Goal: Task Accomplishment & Management: Manage account settings

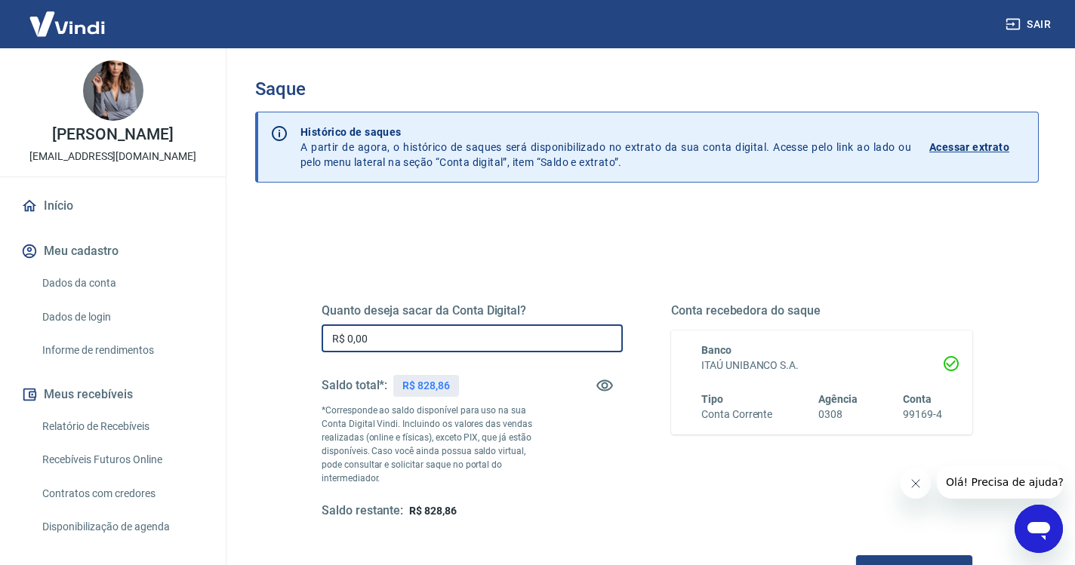
click at [408, 343] on input "R$ 0,00" at bounding box center [472, 339] width 301 height 28
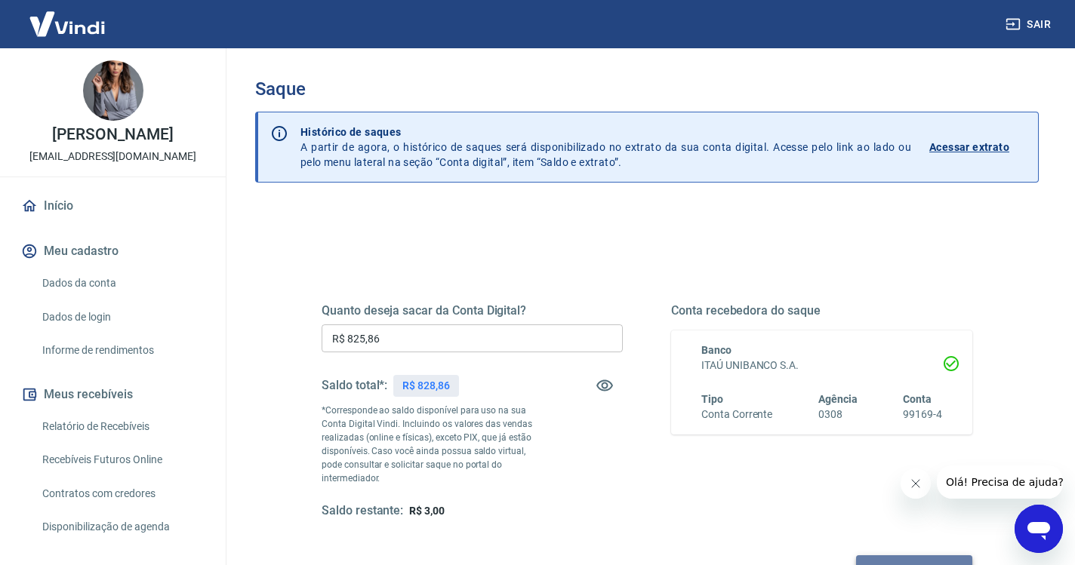
click at [856, 556] on button "Solicitar saque" at bounding box center [914, 570] width 116 height 28
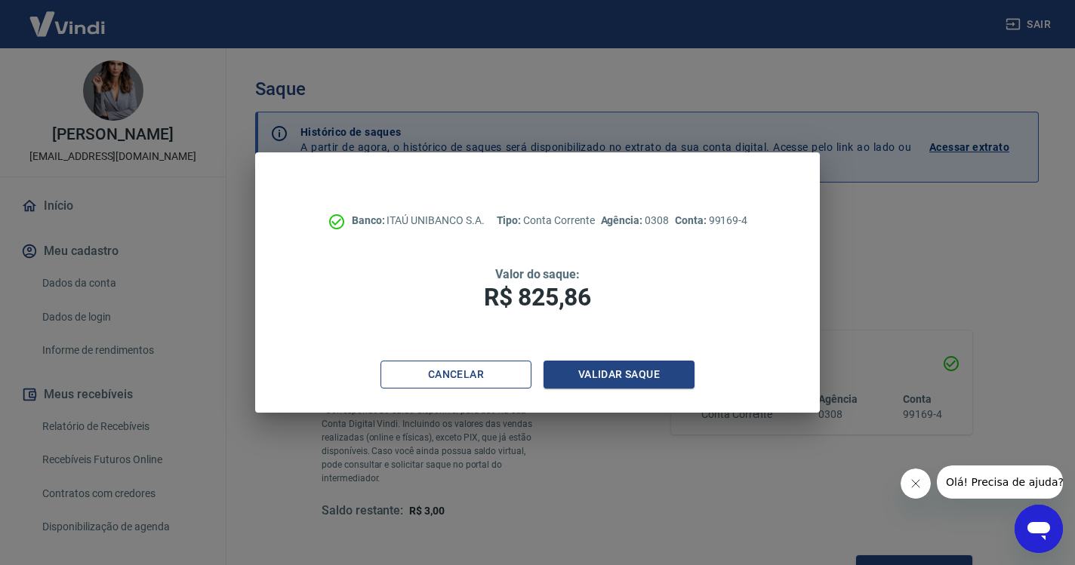
click at [500, 371] on button "Cancelar" at bounding box center [455, 375] width 151 height 28
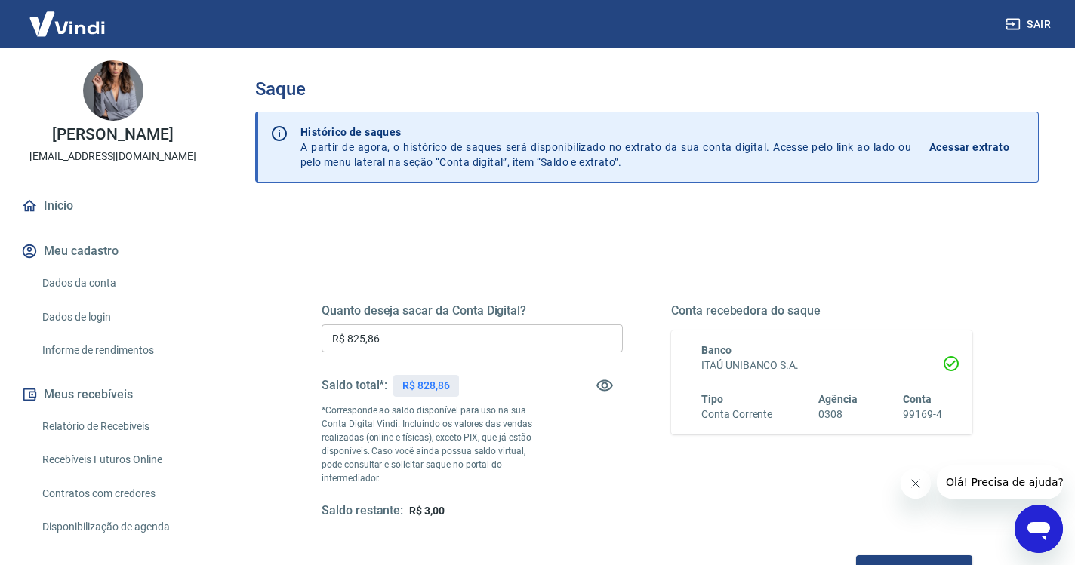
click at [405, 342] on input "R$ 825,86" at bounding box center [472, 339] width 301 height 28
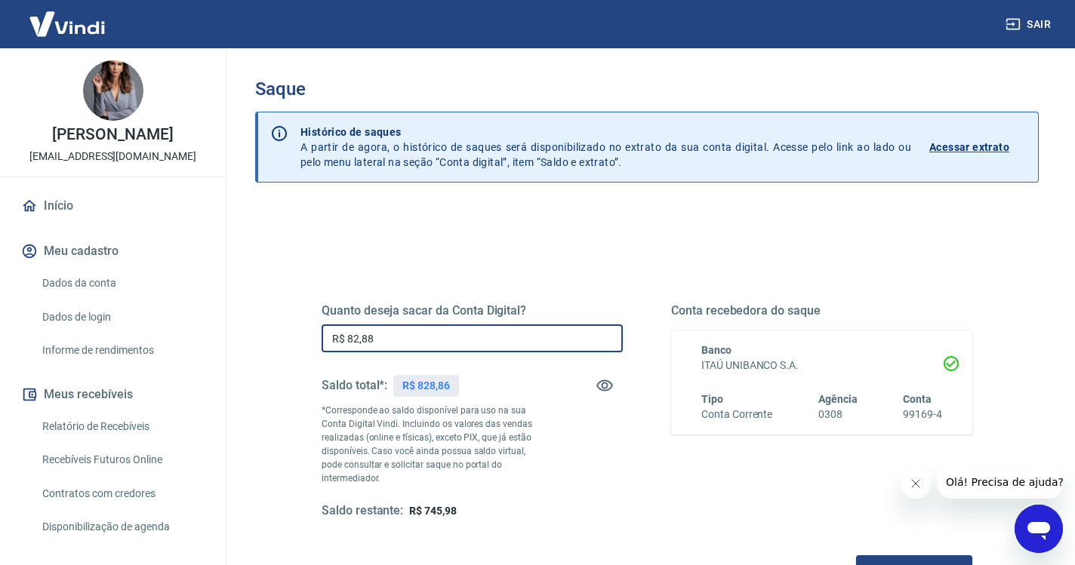
type input "R$ 828,86"
click at [856, 556] on button "Solicitar saque" at bounding box center [914, 570] width 116 height 28
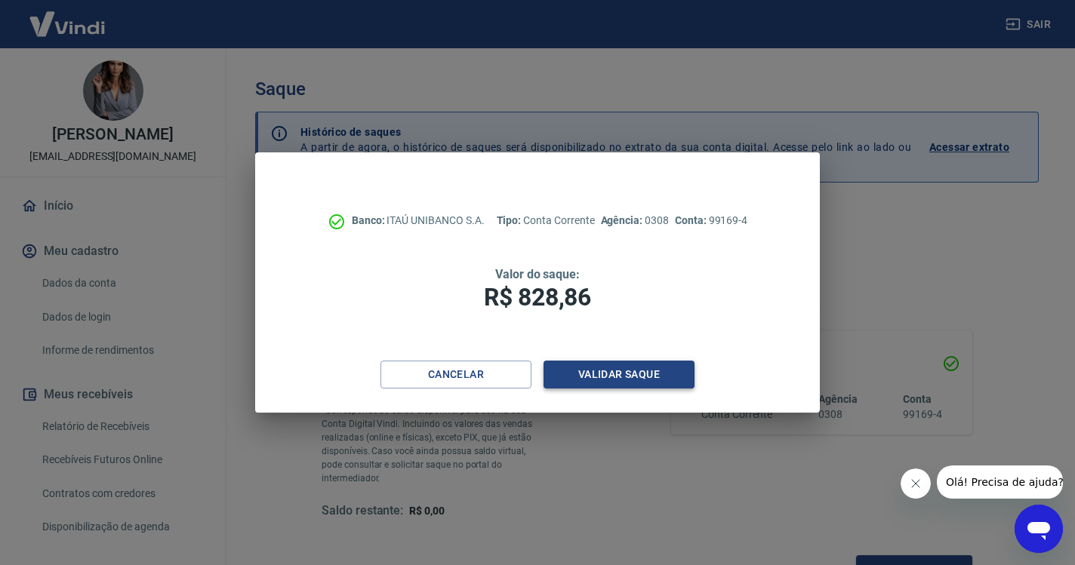
click at [608, 373] on button "Validar saque" at bounding box center [619, 375] width 151 height 28
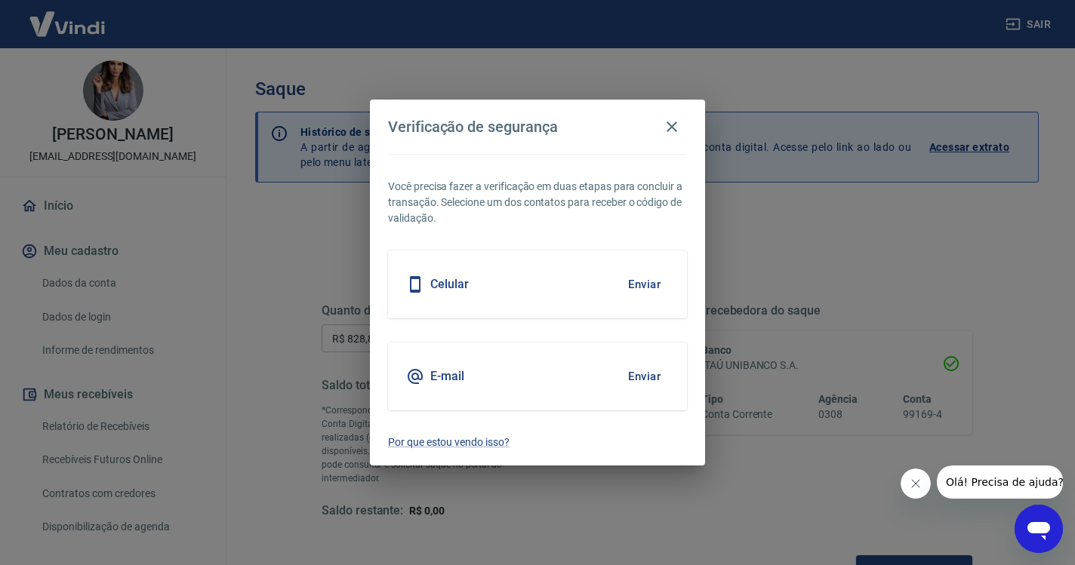
click at [632, 289] on button "Enviar" at bounding box center [644, 285] width 49 height 32
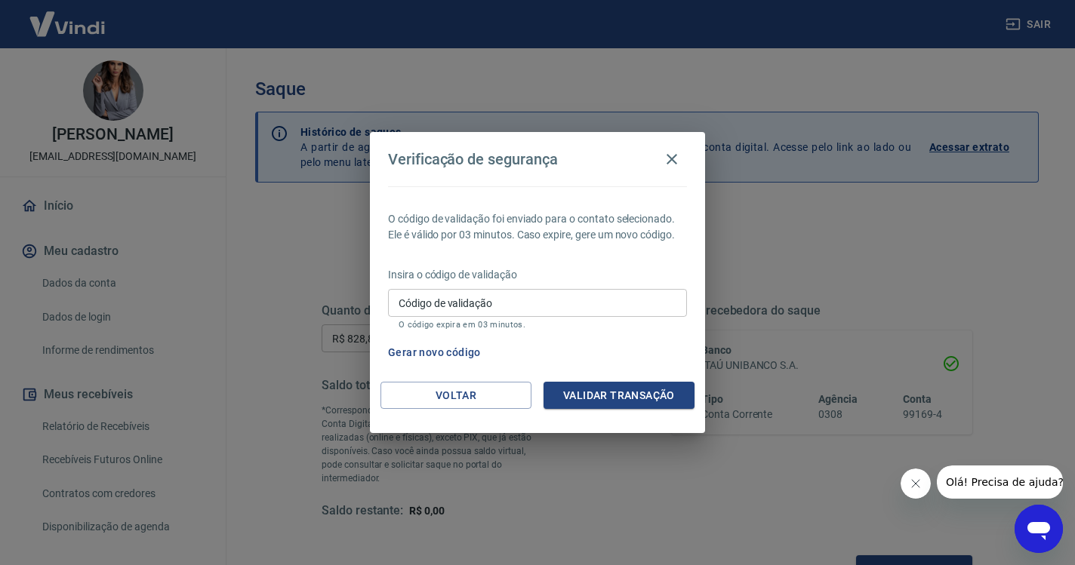
click at [553, 304] on input "Código de validação" at bounding box center [537, 303] width 299 height 28
paste input "119952"
type input "119952"
click at [596, 402] on button "Validar transação" at bounding box center [619, 396] width 151 height 28
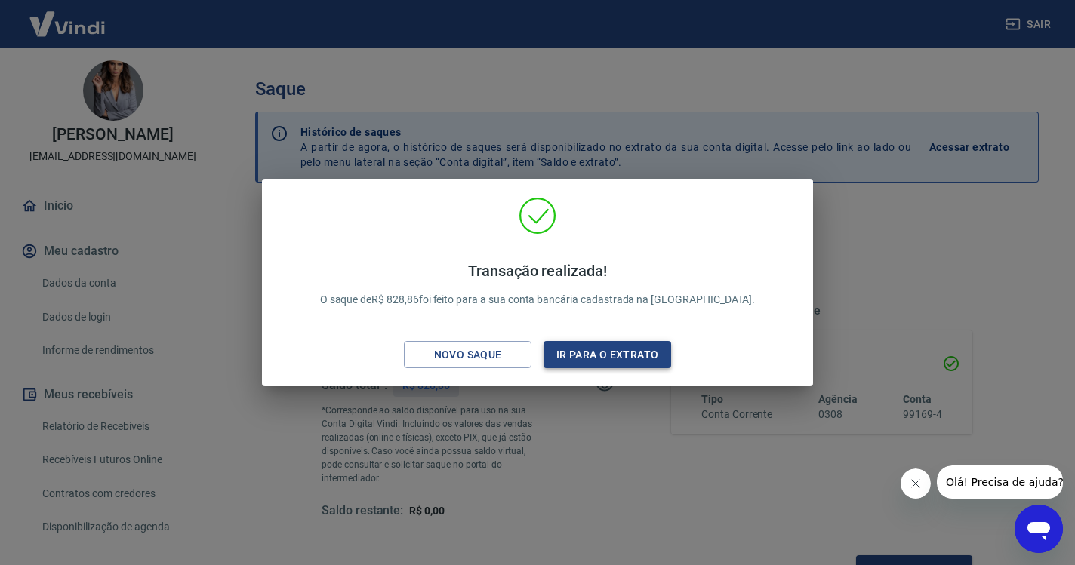
click at [599, 359] on button "Ir para o extrato" at bounding box center [608, 355] width 128 height 28
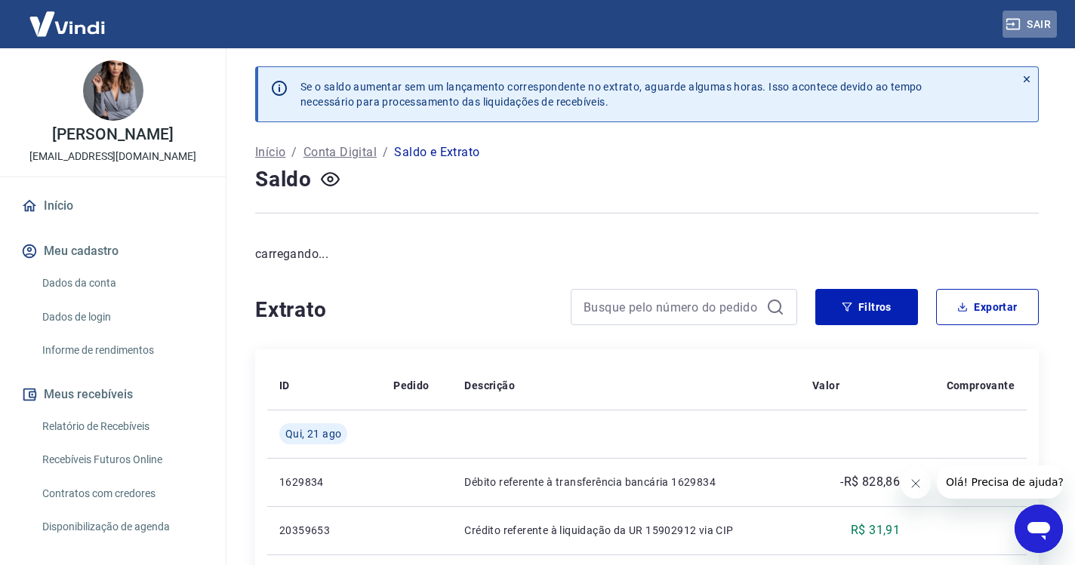
click at [1022, 24] on button "Sair" at bounding box center [1030, 25] width 54 height 28
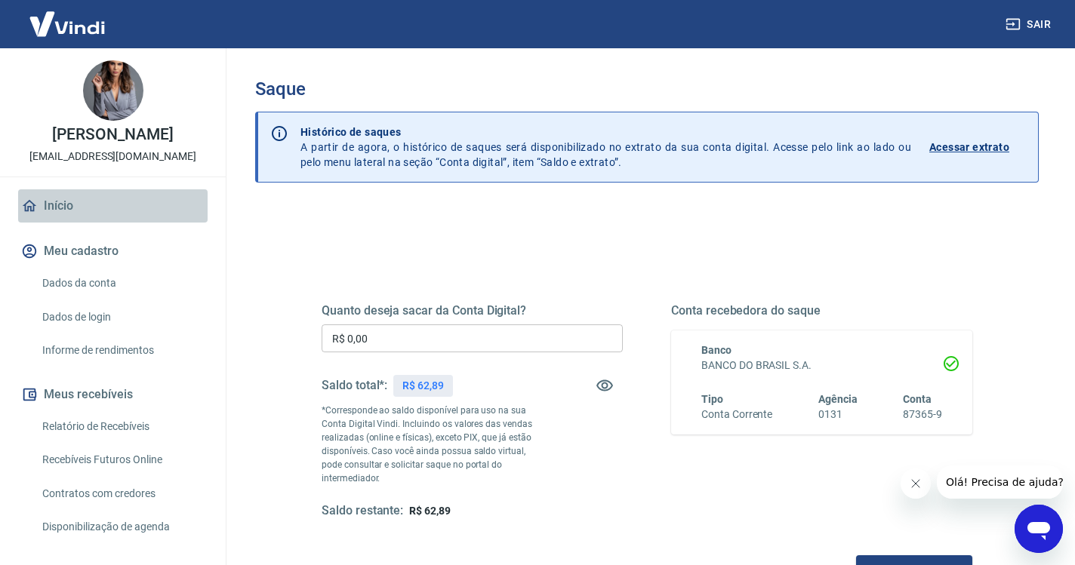
click at [62, 202] on link "Início" at bounding box center [112, 205] width 189 height 33
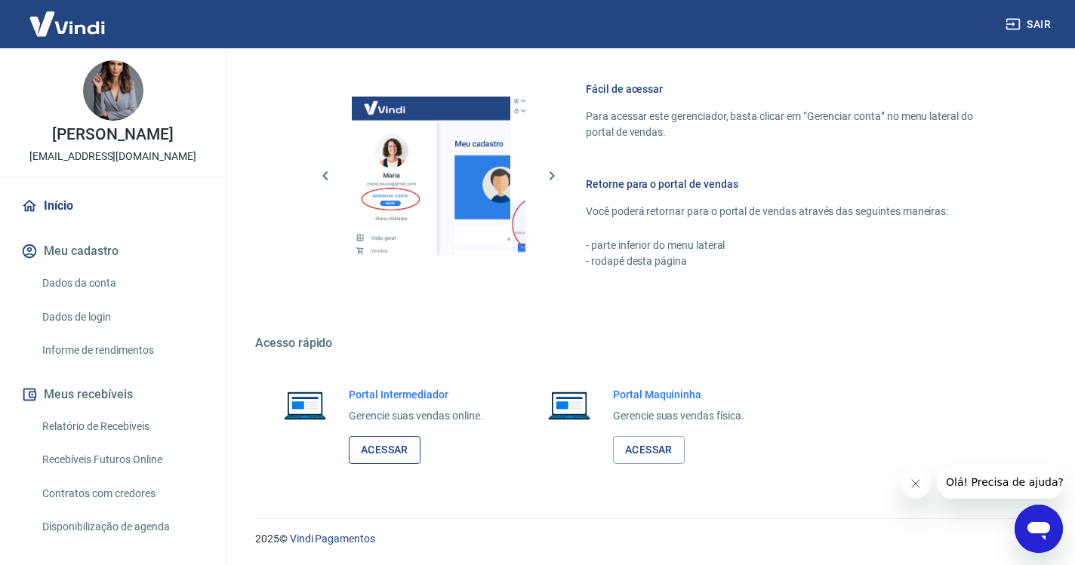
scroll to position [641, 0]
click at [389, 445] on link "Acessar" at bounding box center [385, 451] width 72 height 28
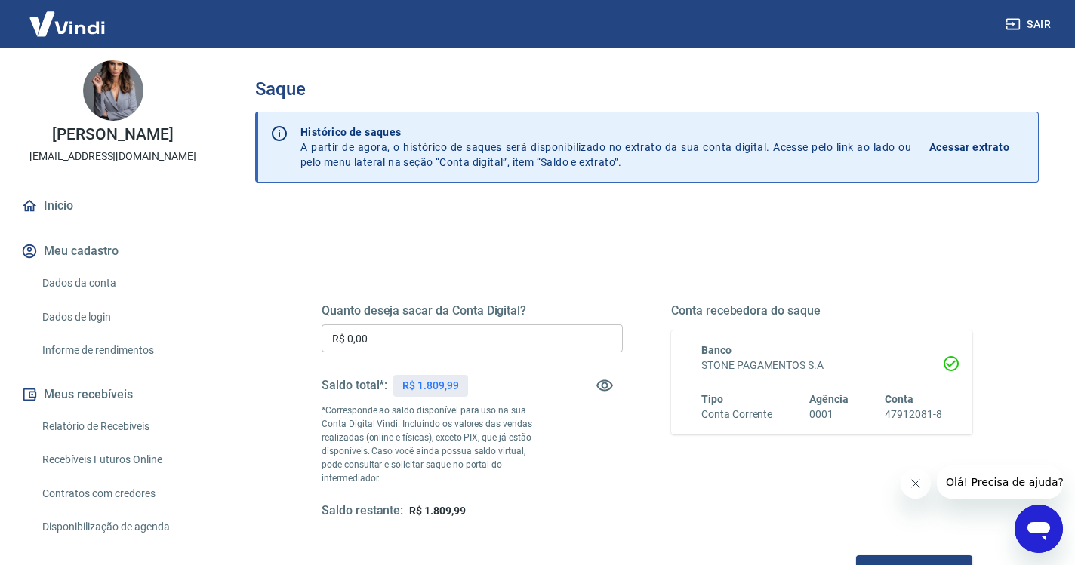
click at [411, 340] on input "R$ 0,00" at bounding box center [472, 339] width 301 height 28
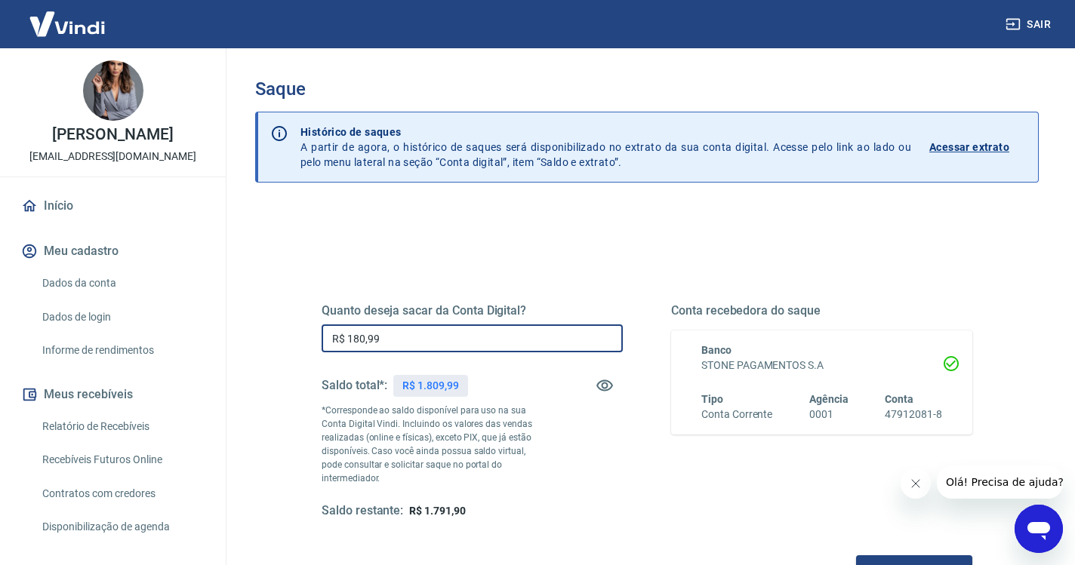
type input "R$ 1.809,99"
click at [856, 556] on button "Solicitar saque" at bounding box center [914, 570] width 116 height 28
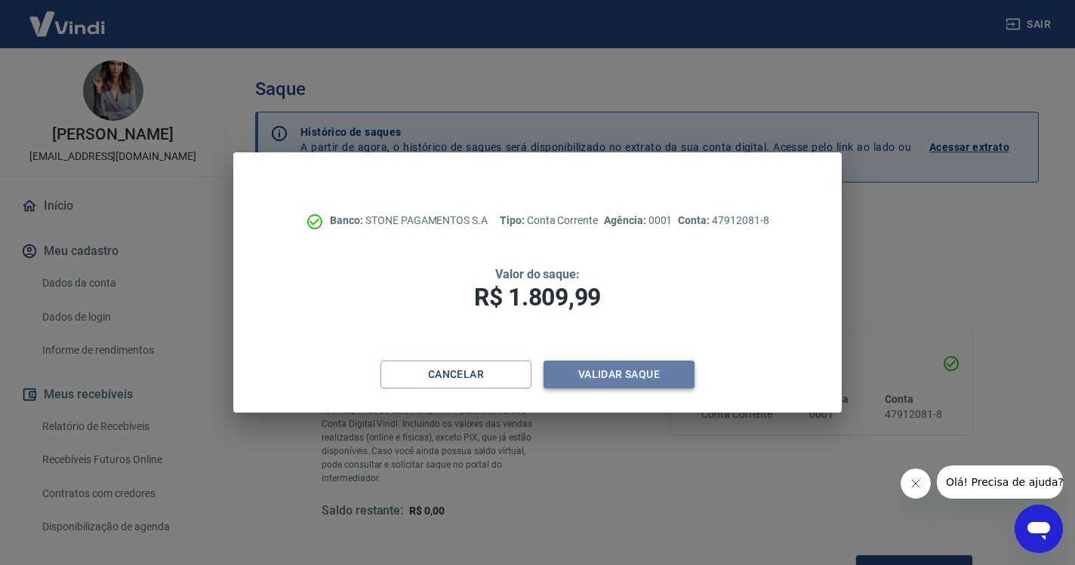
click at [663, 374] on button "Validar saque" at bounding box center [619, 375] width 151 height 28
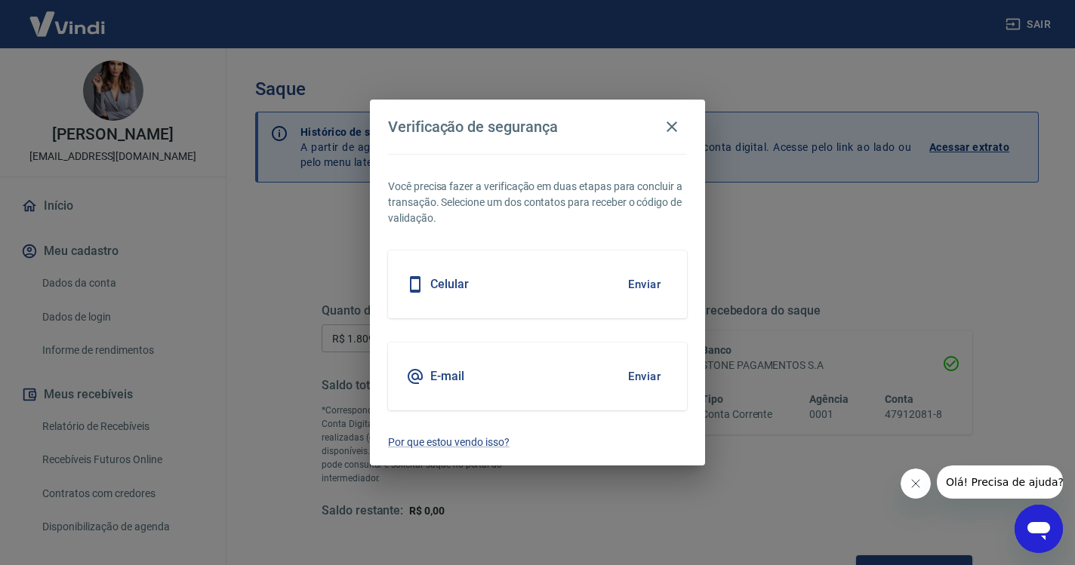
click at [646, 288] on button "Enviar" at bounding box center [644, 285] width 49 height 32
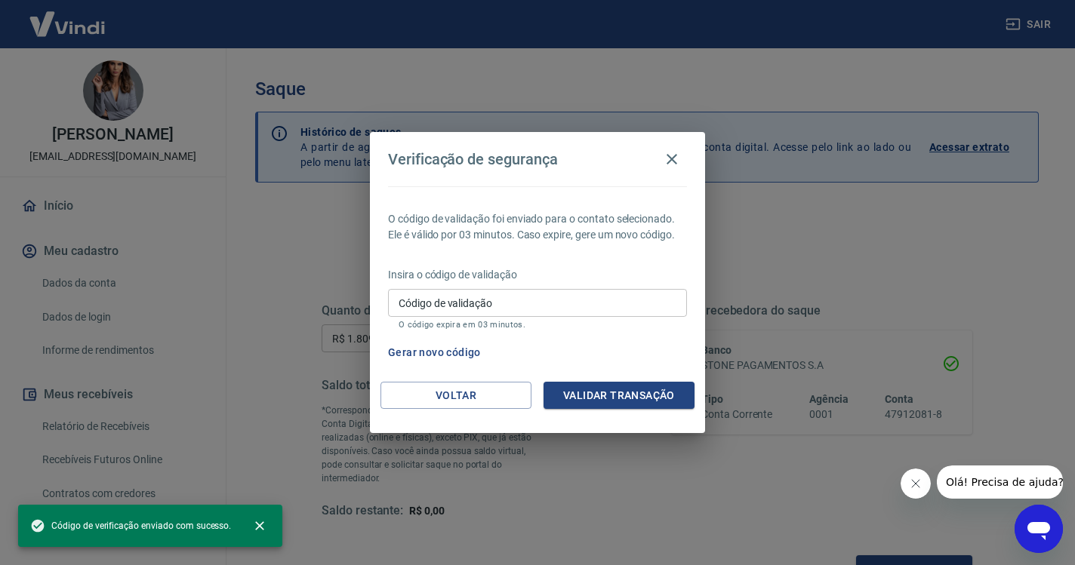
click at [498, 311] on input "Código de validação" at bounding box center [537, 303] width 299 height 28
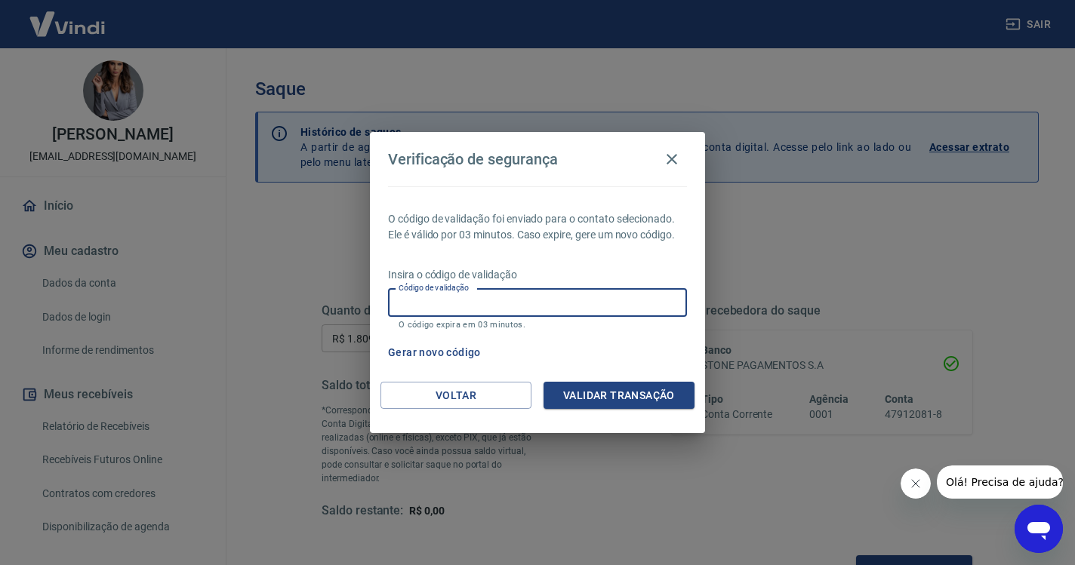
paste input "880005"
type input "880005"
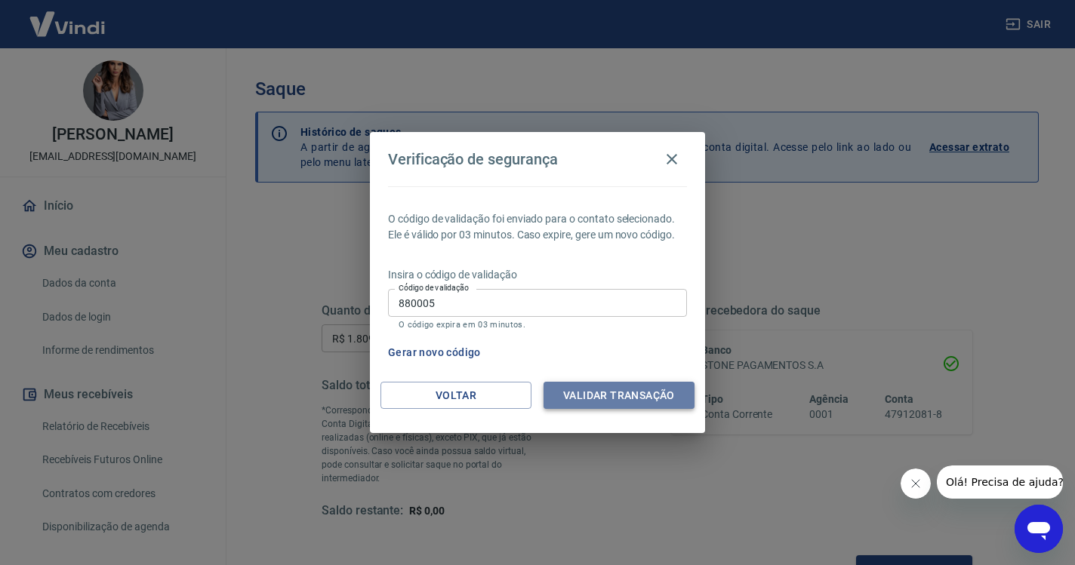
click at [626, 399] on button "Validar transação" at bounding box center [619, 396] width 151 height 28
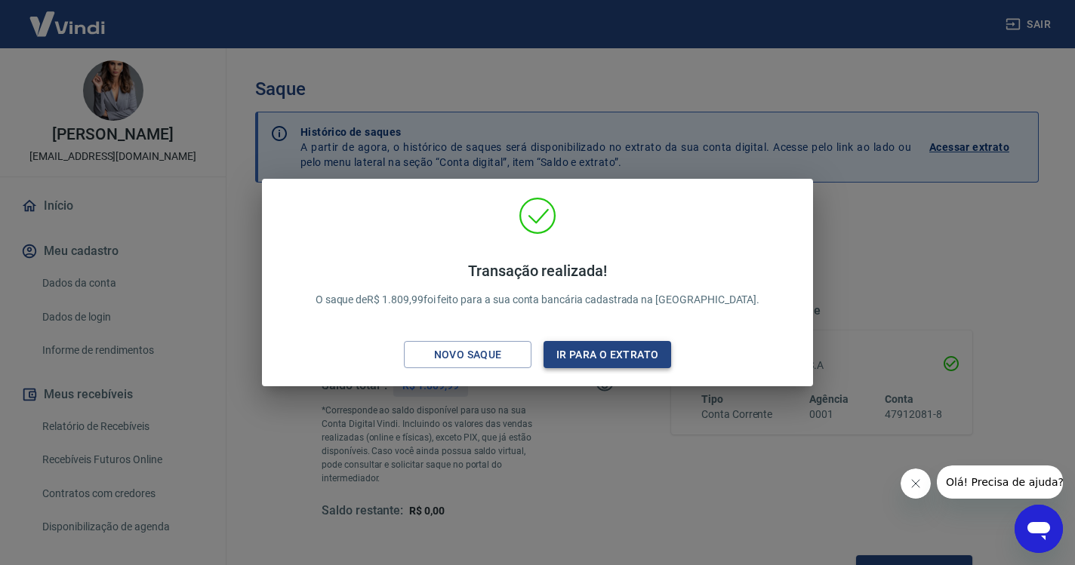
click at [626, 351] on button "Ir para o extrato" at bounding box center [608, 355] width 128 height 28
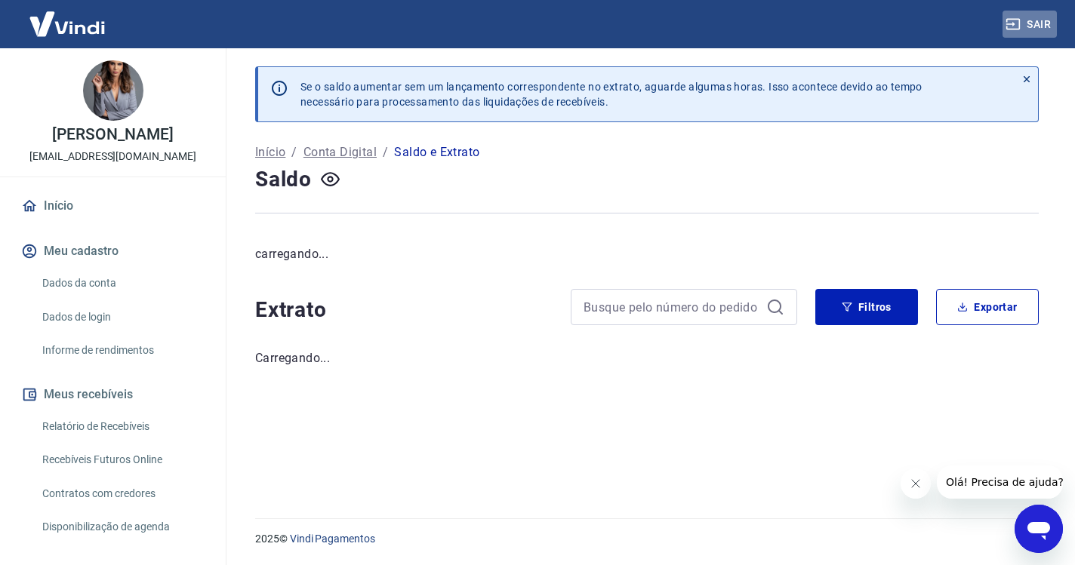
click at [1027, 31] on button "Sair" at bounding box center [1030, 25] width 54 height 28
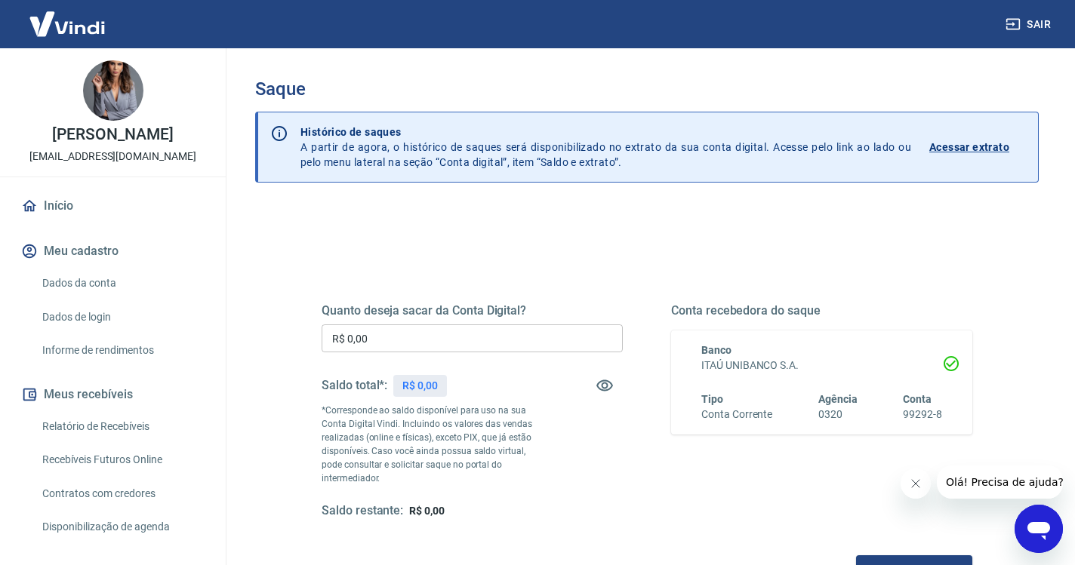
click at [425, 347] on input "R$ 0,00" at bounding box center [472, 339] width 301 height 28
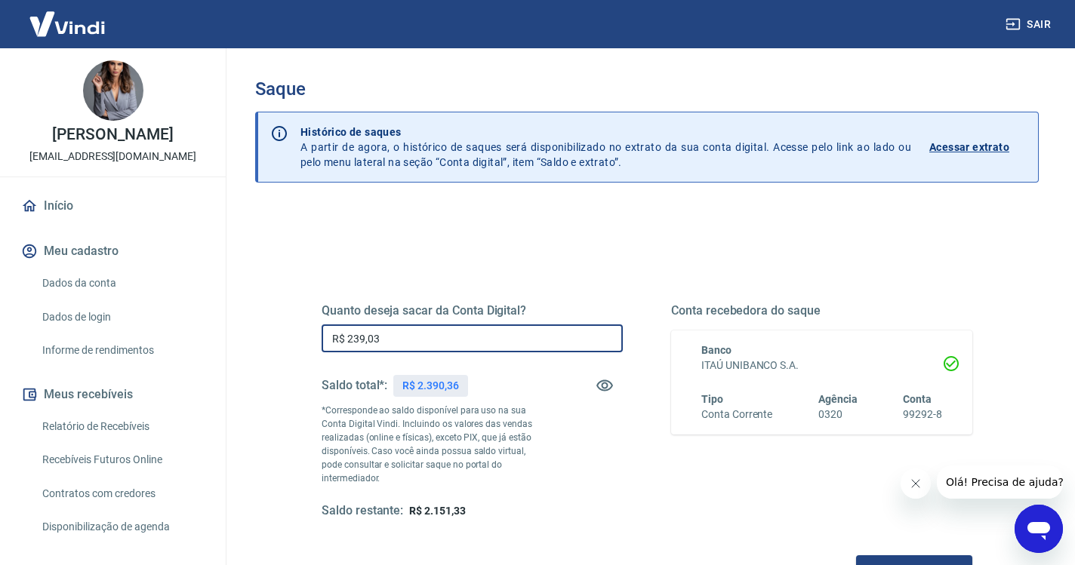
type input "R$ 2.390,36"
click at [856, 556] on button "Solicitar saque" at bounding box center [914, 570] width 116 height 28
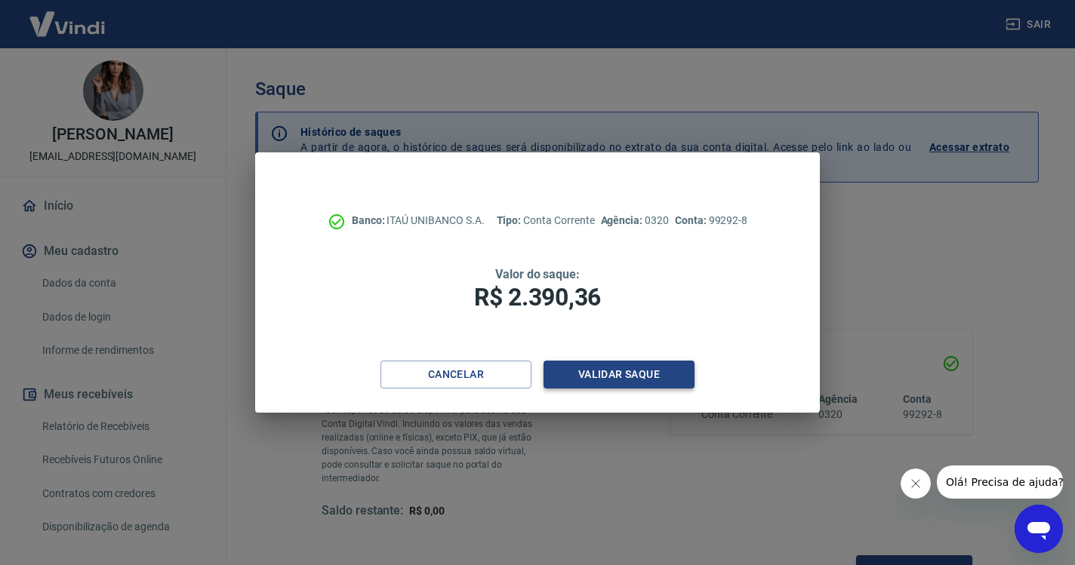
click at [621, 384] on button "Validar saque" at bounding box center [619, 375] width 151 height 28
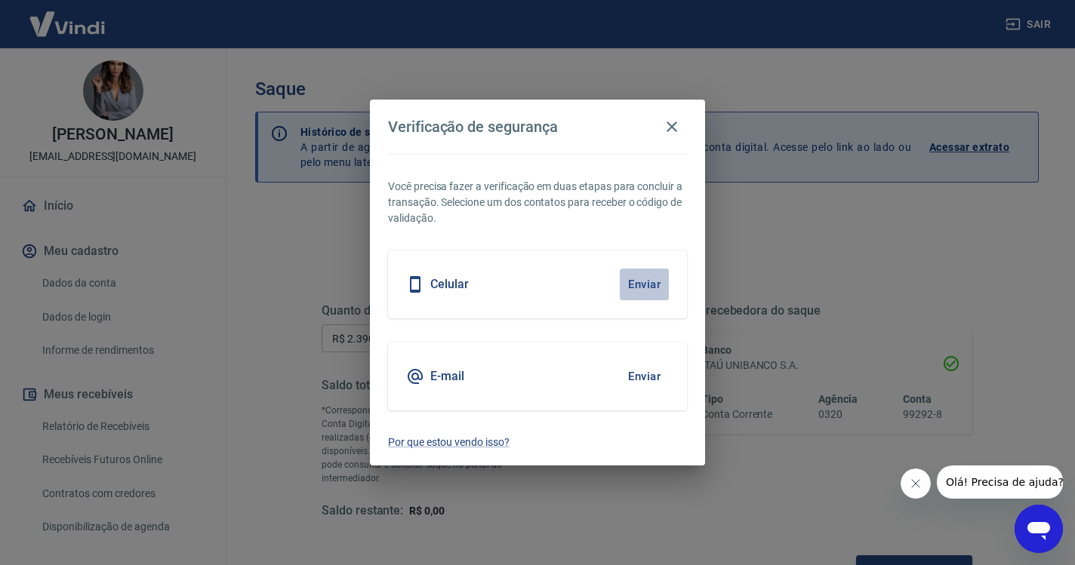
click at [636, 287] on button "Enviar" at bounding box center [644, 285] width 49 height 32
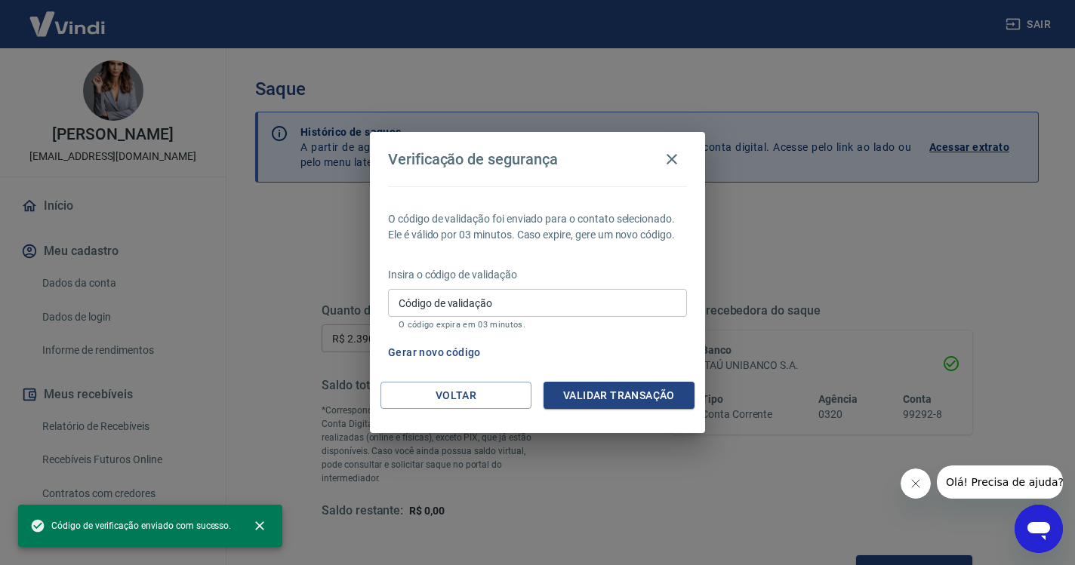
click at [559, 301] on input "Código de validação" at bounding box center [537, 303] width 299 height 28
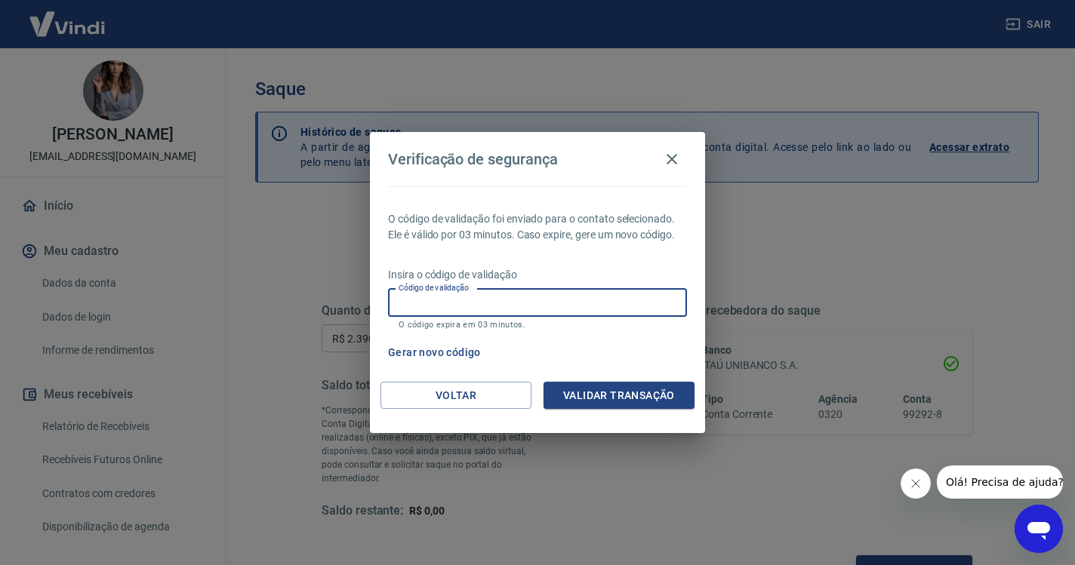
paste input "408844"
type input "408844"
click at [611, 404] on button "Validar transação" at bounding box center [619, 396] width 151 height 28
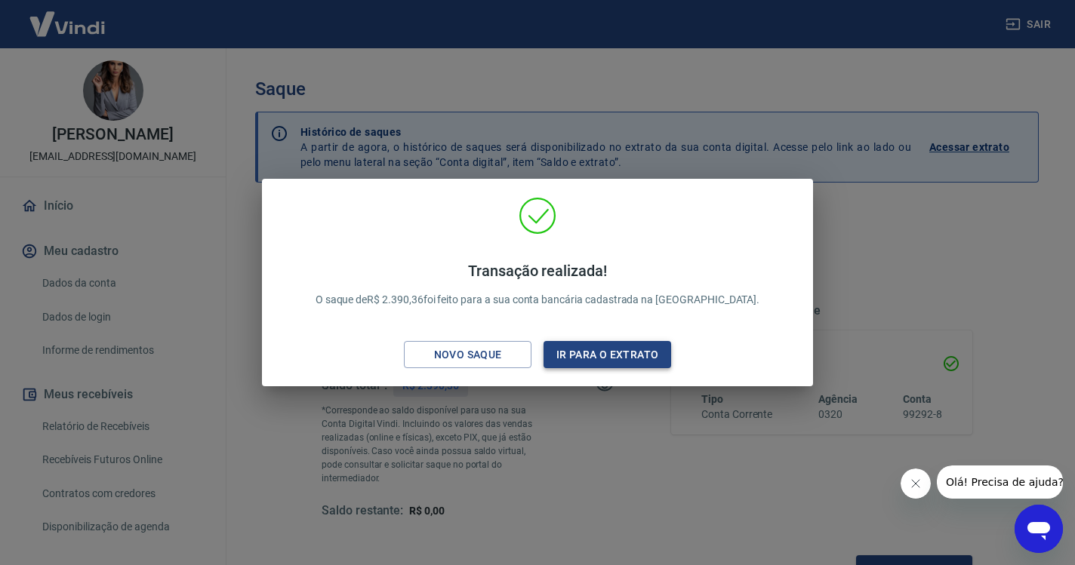
click at [626, 355] on button "Ir para o extrato" at bounding box center [608, 355] width 128 height 28
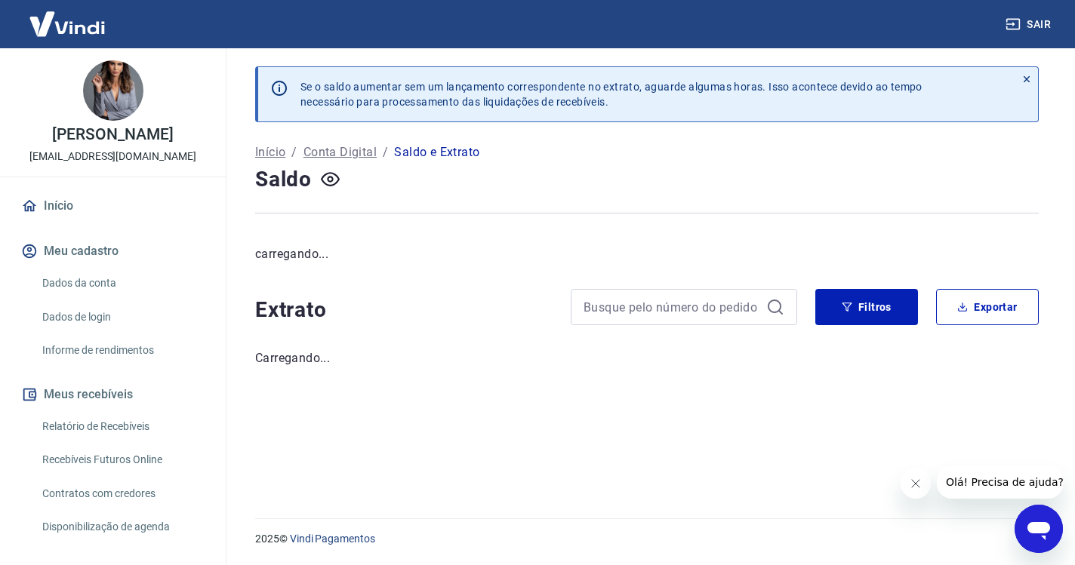
click at [1035, 20] on button "Sair" at bounding box center [1030, 25] width 54 height 28
